Goal: Task Accomplishment & Management: Use online tool/utility

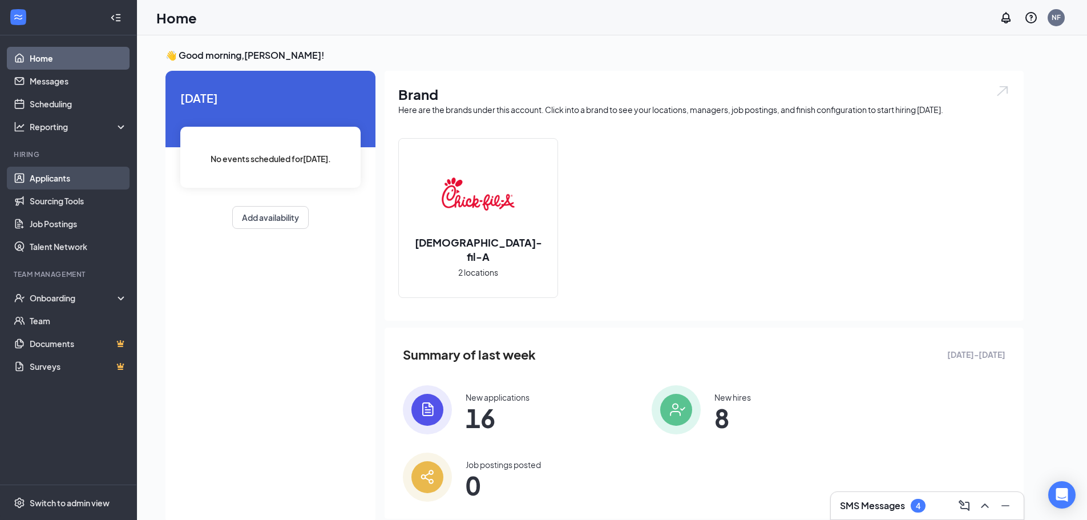
click at [62, 185] on link "Applicants" at bounding box center [79, 178] width 98 height 23
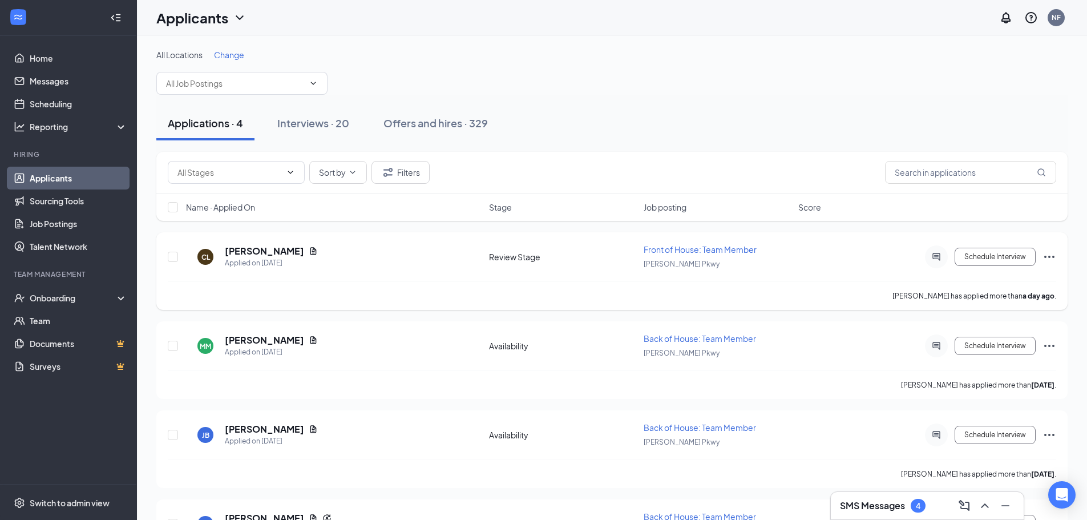
click at [1048, 255] on icon "Ellipses" at bounding box center [1050, 257] width 14 height 14
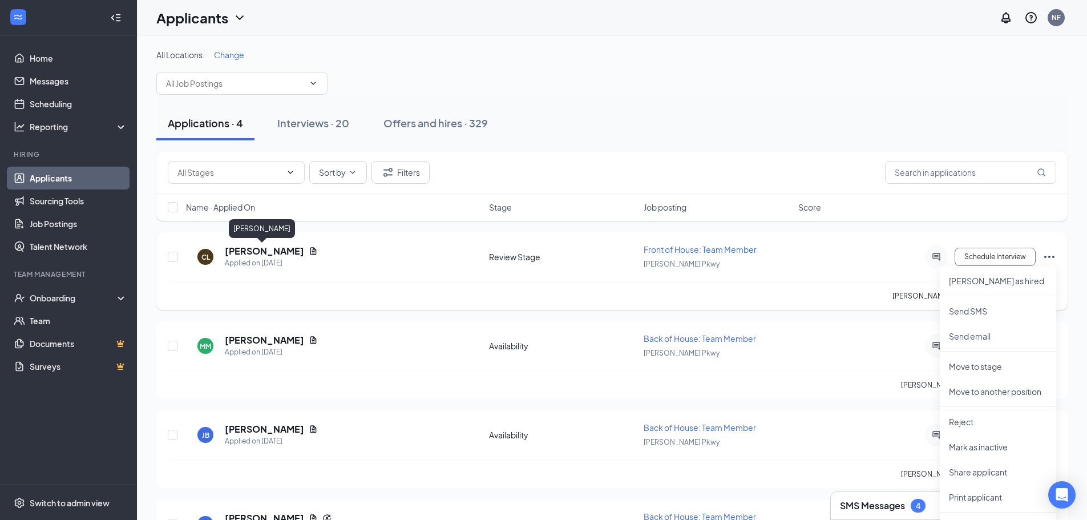
click at [278, 253] on h5 "[PERSON_NAME]" at bounding box center [264, 251] width 79 height 13
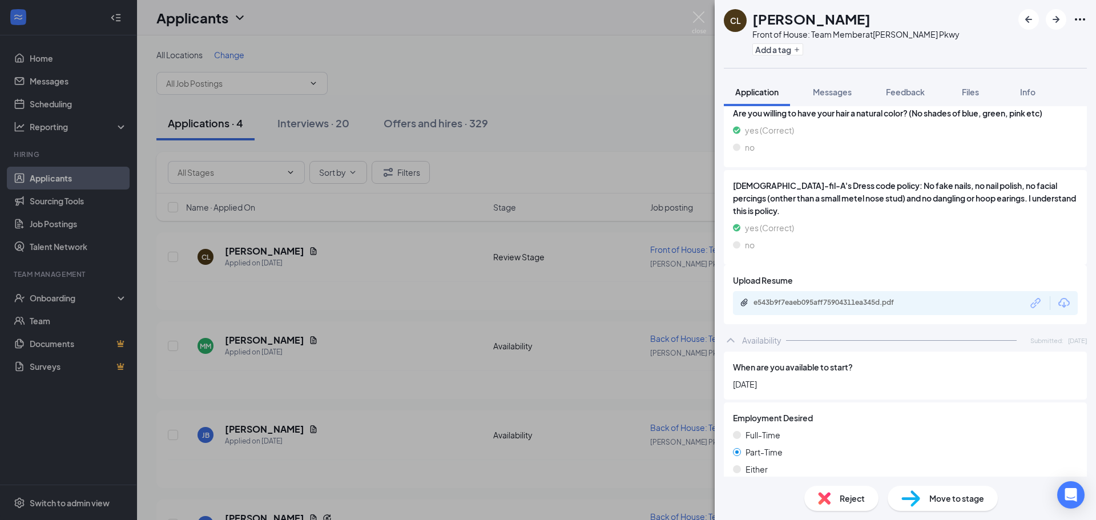
scroll to position [1198, 0]
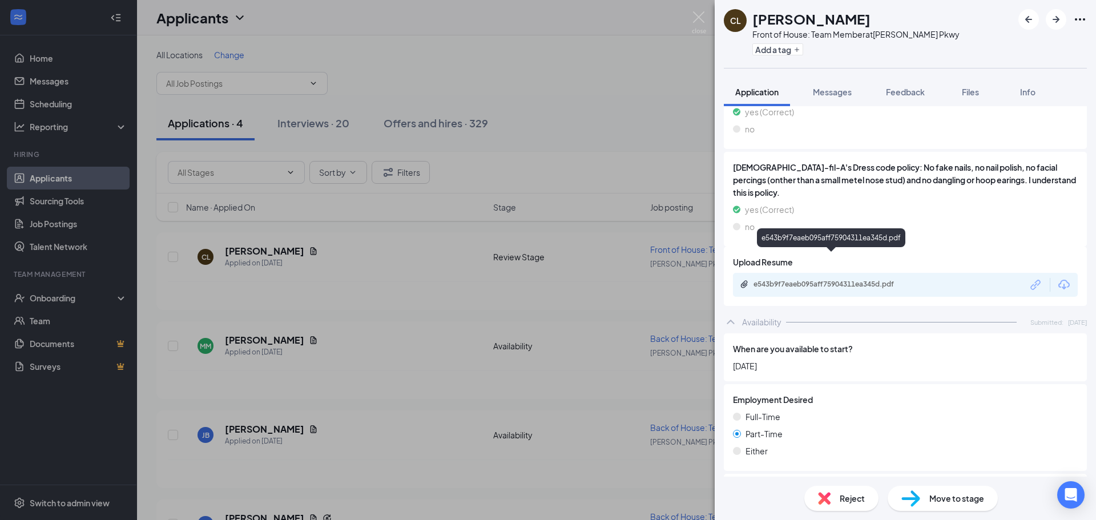
click at [881, 280] on div "e543b9f7eaeb095aff75904311ea345d.pdf" at bounding box center [833, 284] width 160 height 9
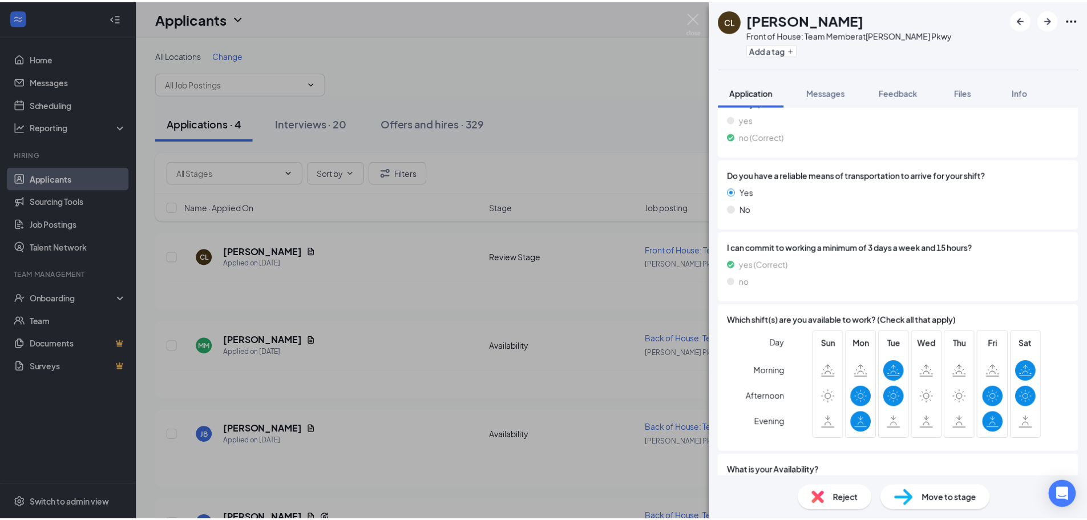
scroll to position [1640, 0]
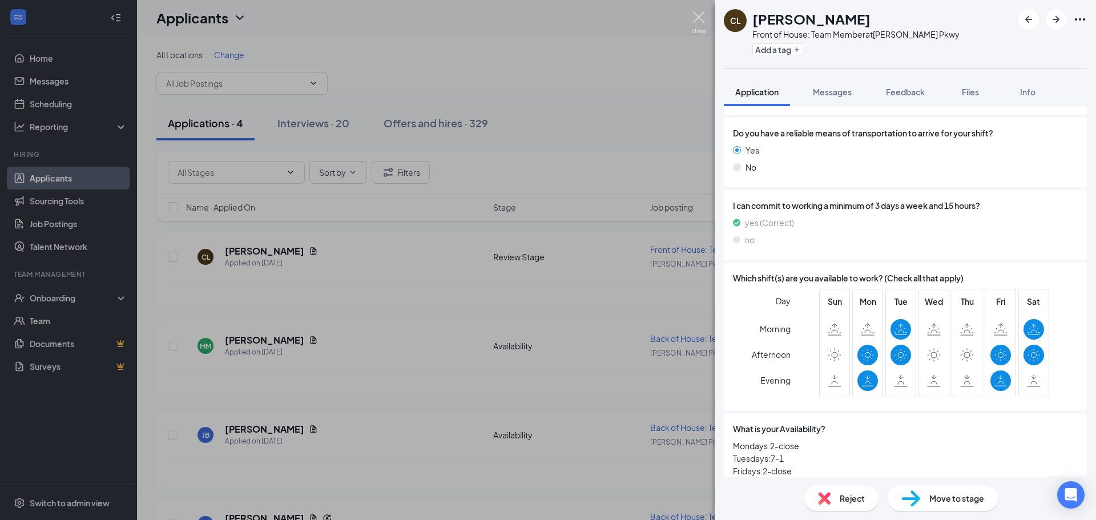
click at [692, 17] on img at bounding box center [699, 22] width 14 height 22
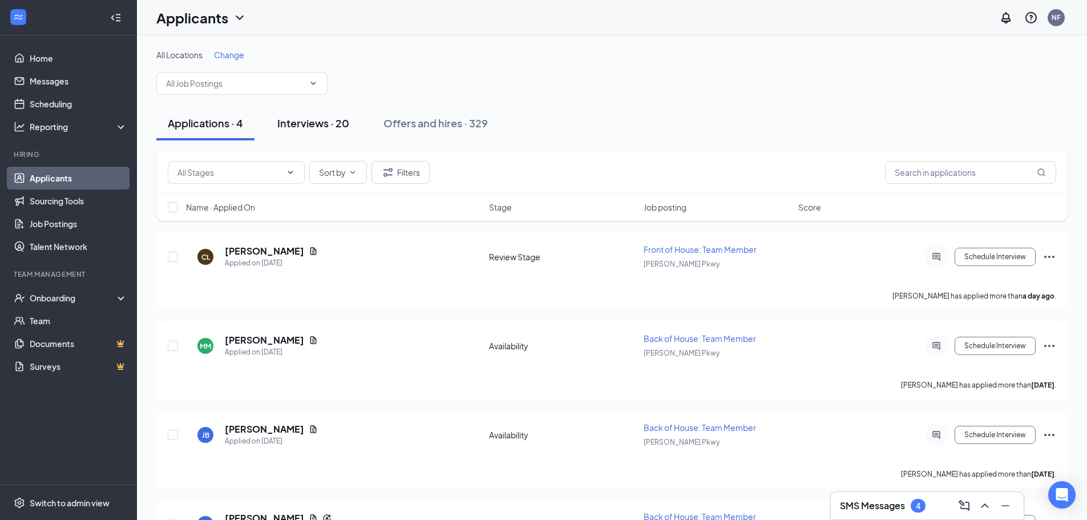
click at [332, 125] on div "Interviews · 20" at bounding box center [313, 123] width 72 height 14
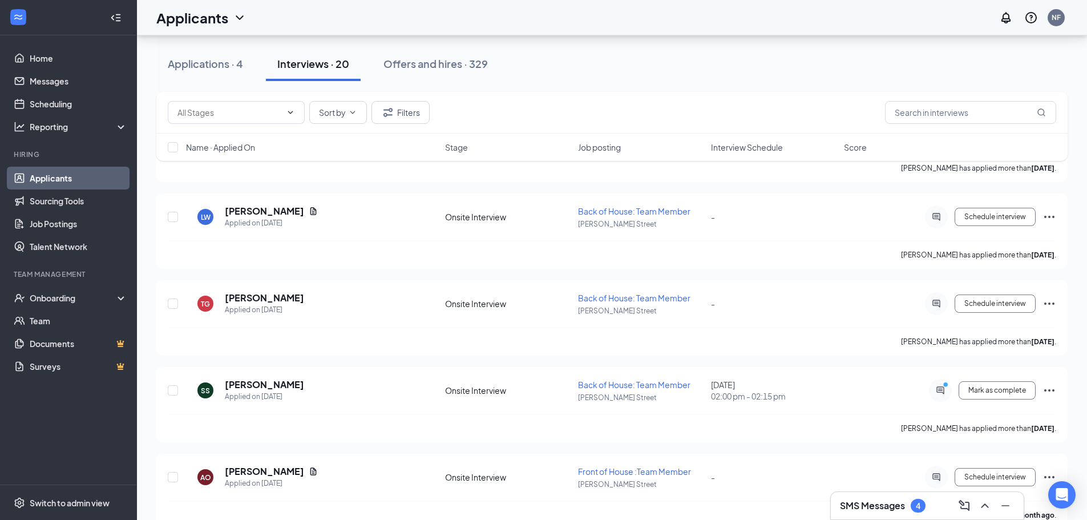
scroll to position [1449, 0]
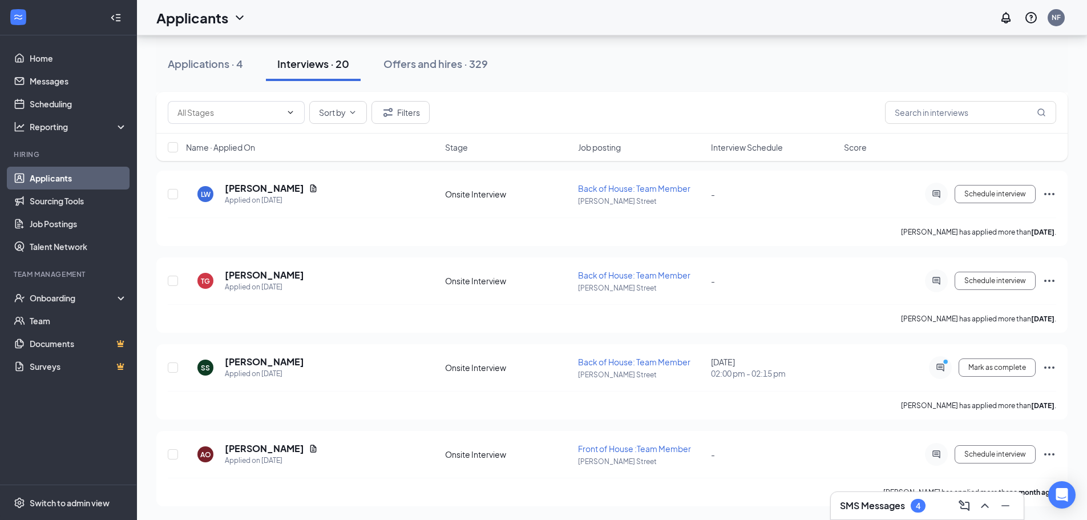
click at [903, 501] on h3 "SMS Messages" at bounding box center [872, 505] width 65 height 13
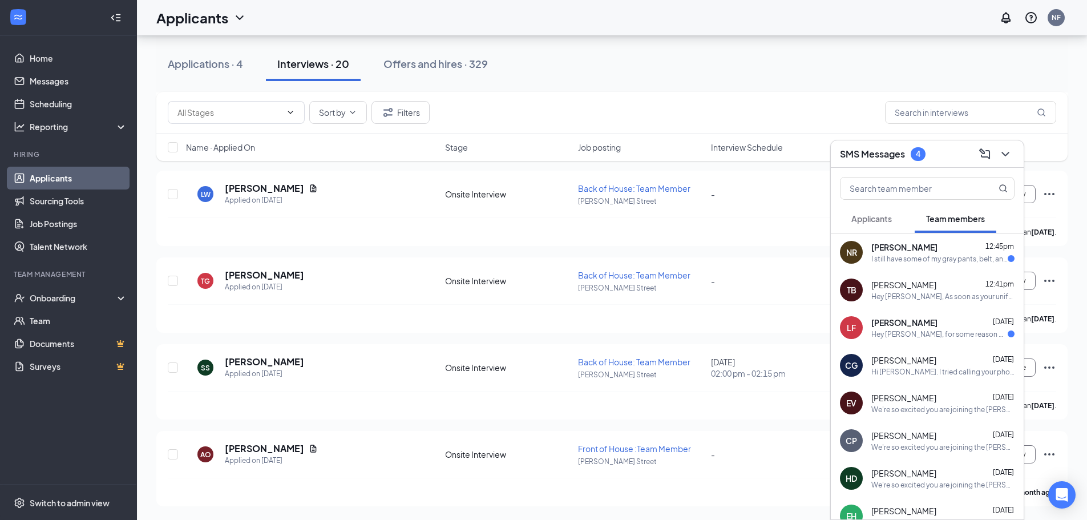
click at [905, 261] on div "I still have some of my gray pants, belt, and i have a striped red shirt. I kno…" at bounding box center [939, 259] width 136 height 10
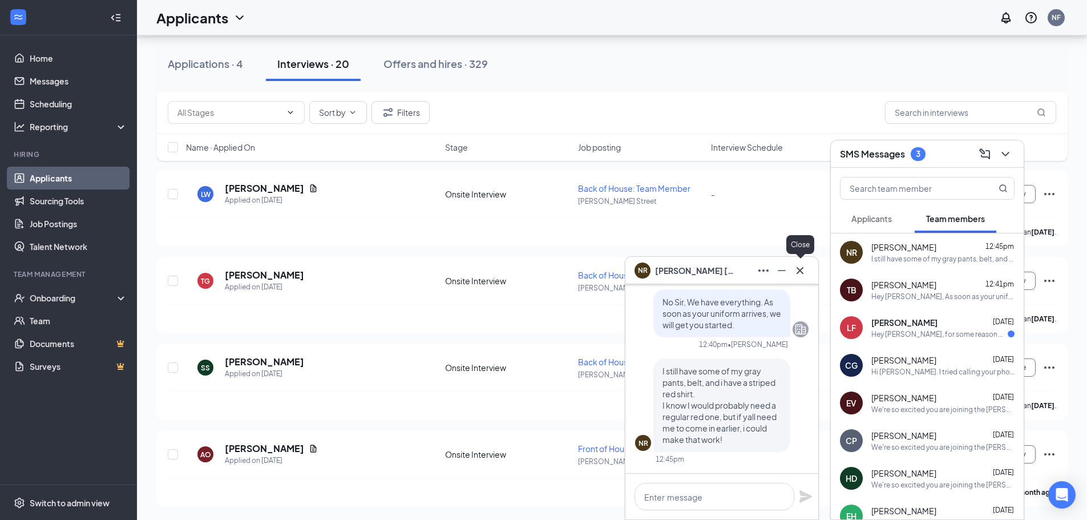
click at [804, 274] on icon "Cross" at bounding box center [800, 271] width 14 height 14
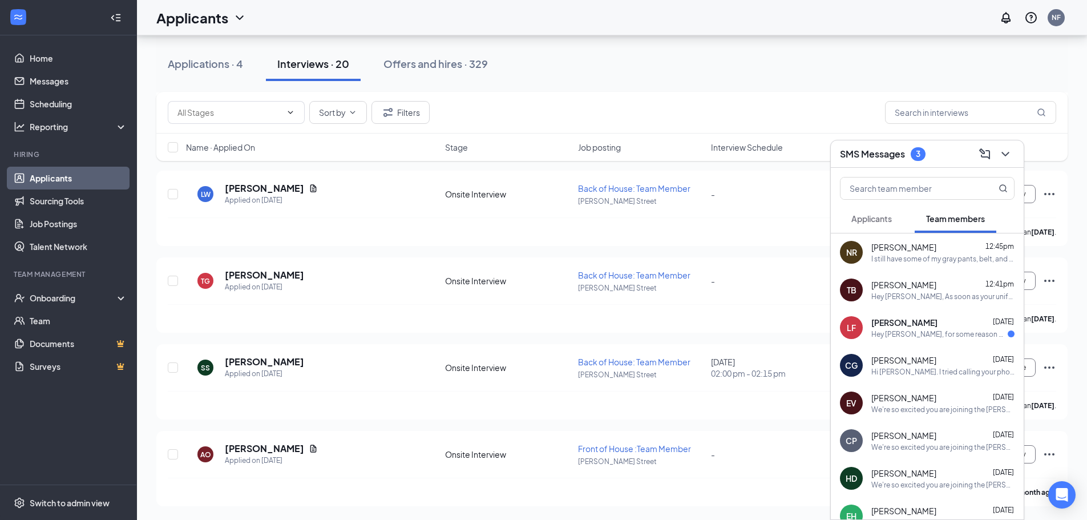
click at [898, 327] on span "[PERSON_NAME]" at bounding box center [904, 322] width 66 height 11
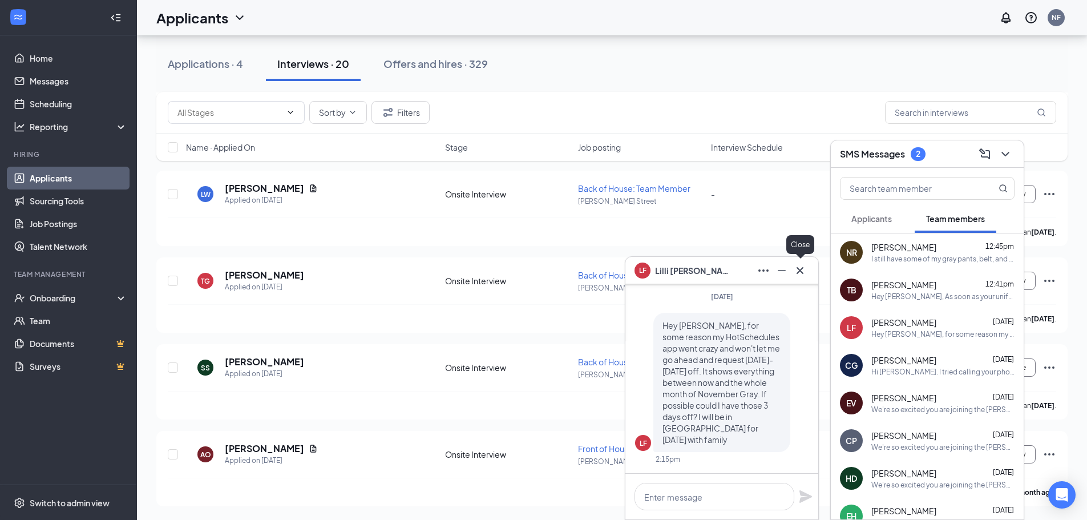
click at [802, 270] on icon "Cross" at bounding box center [800, 271] width 14 height 14
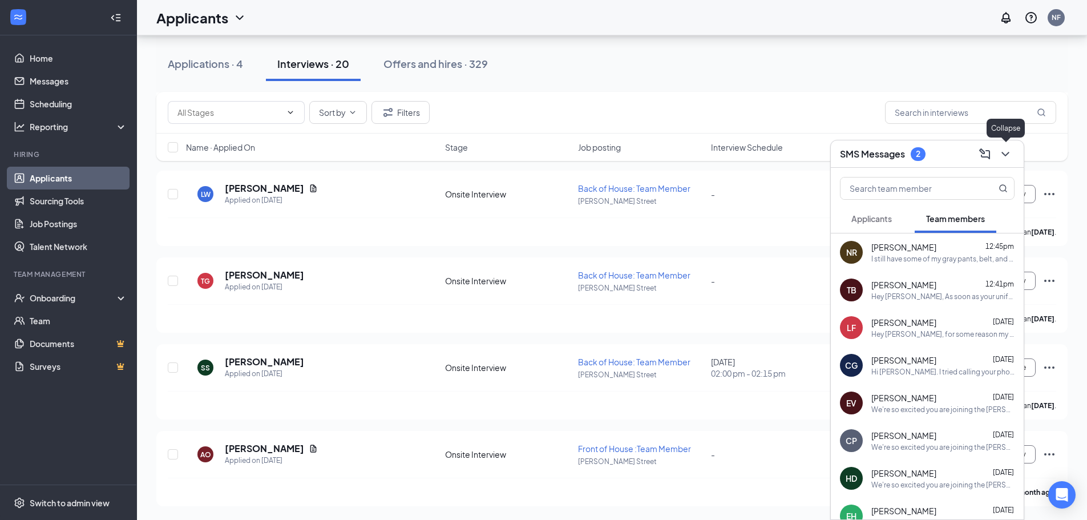
click at [1006, 154] on icon "ChevronDown" at bounding box center [1006, 154] width 14 height 14
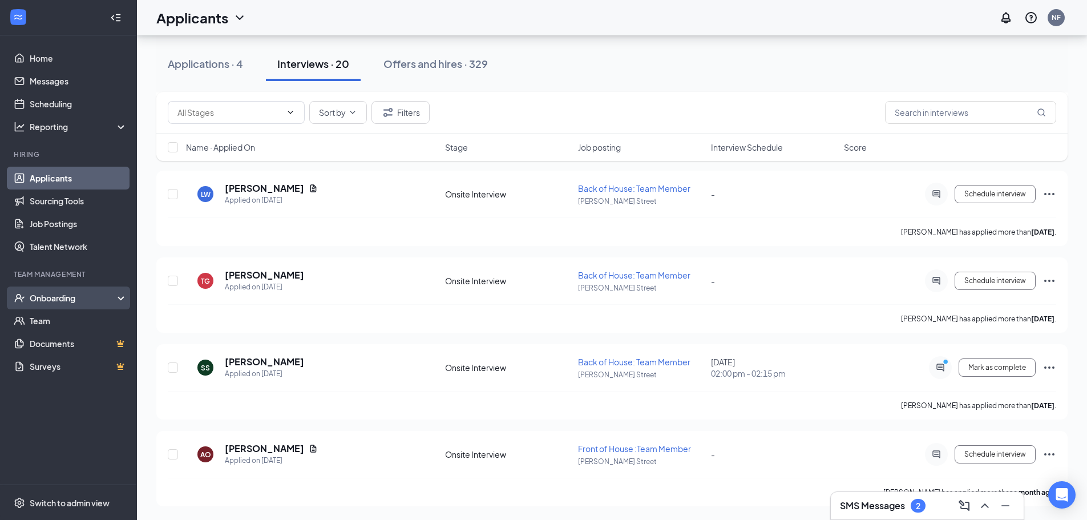
click at [94, 292] on div "Onboarding" at bounding box center [68, 297] width 137 height 23
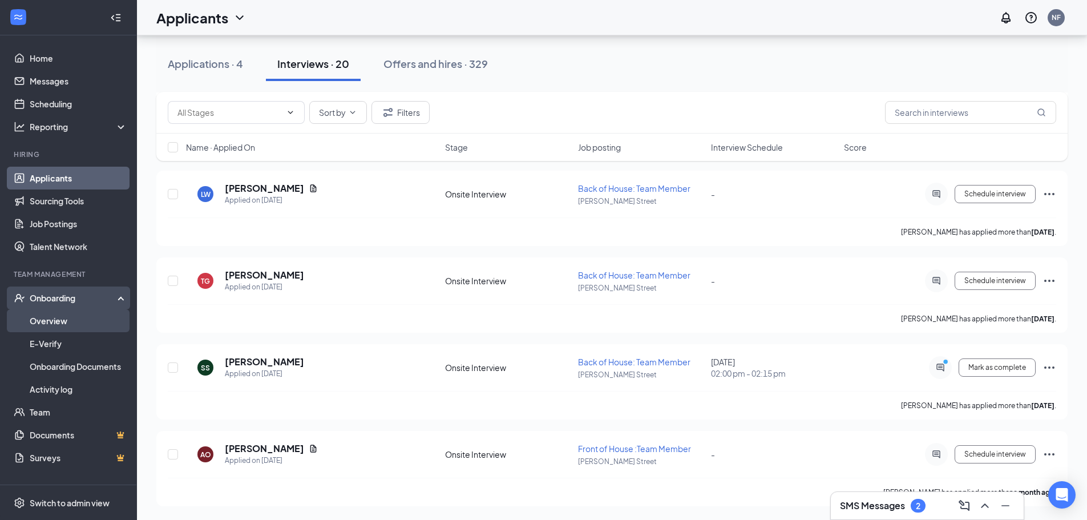
click at [100, 321] on link "Overview" at bounding box center [79, 320] width 98 height 23
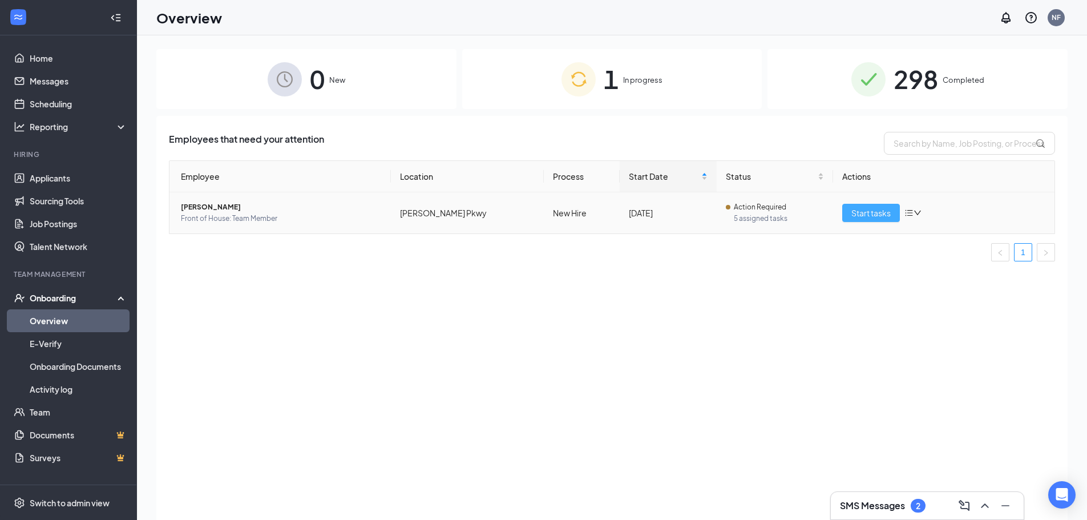
click at [865, 212] on span "Start tasks" at bounding box center [870, 213] width 39 height 13
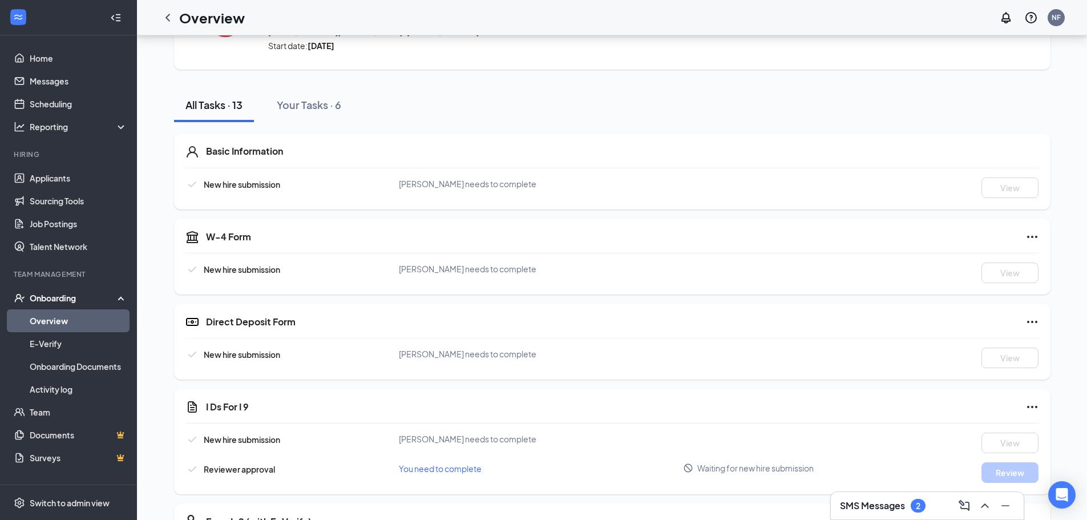
scroll to position [48, 0]
